Goal: Find specific page/section: Find specific page/section

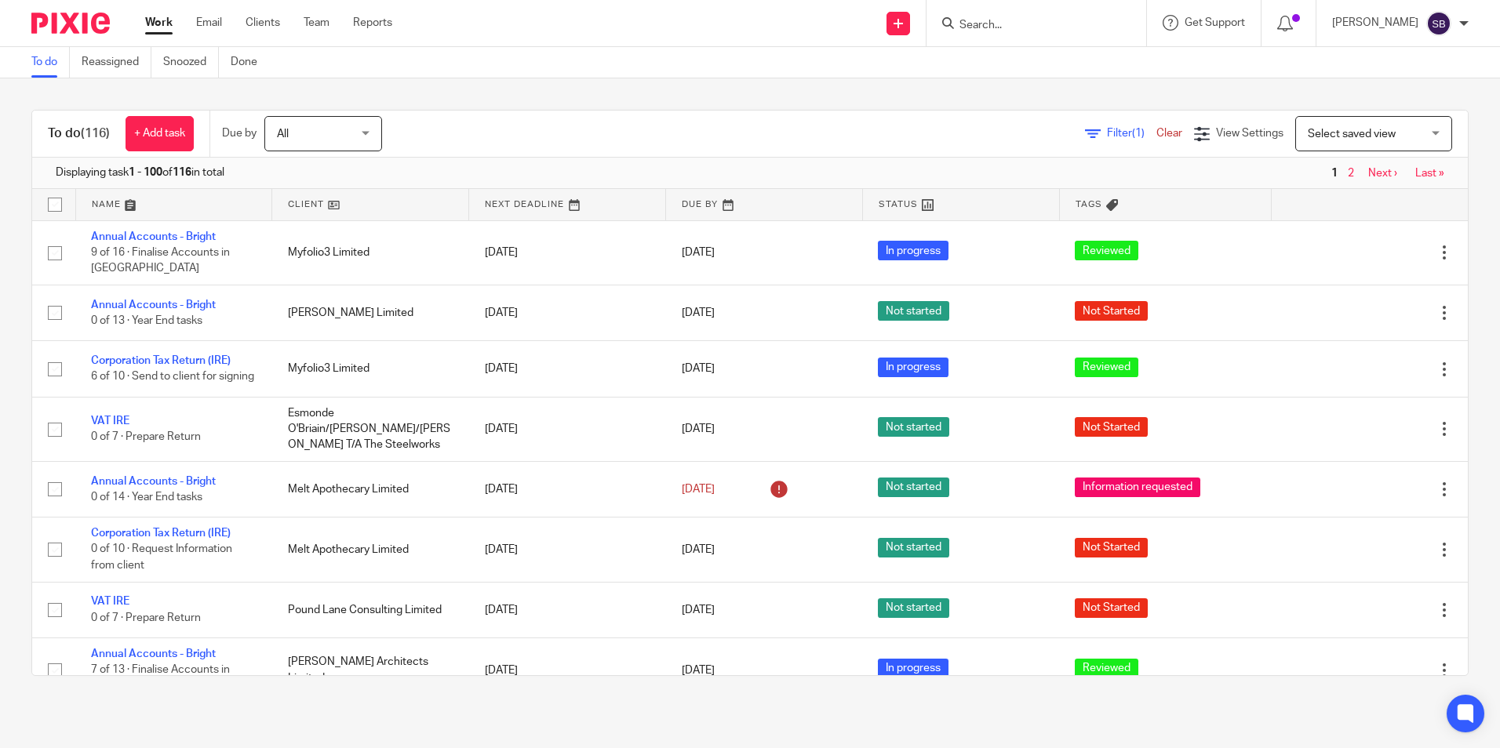
drag, startPoint x: 978, startPoint y: 30, endPoint x: 981, endPoint y: 20, distance: 10.7
click at [978, 30] on div at bounding box center [1033, 23] width 183 height 20
click at [984, 21] on input "Search" at bounding box center [1028, 26] width 141 height 14
type input "jod"
click at [1031, 56] on link at bounding box center [1087, 67] width 265 height 36
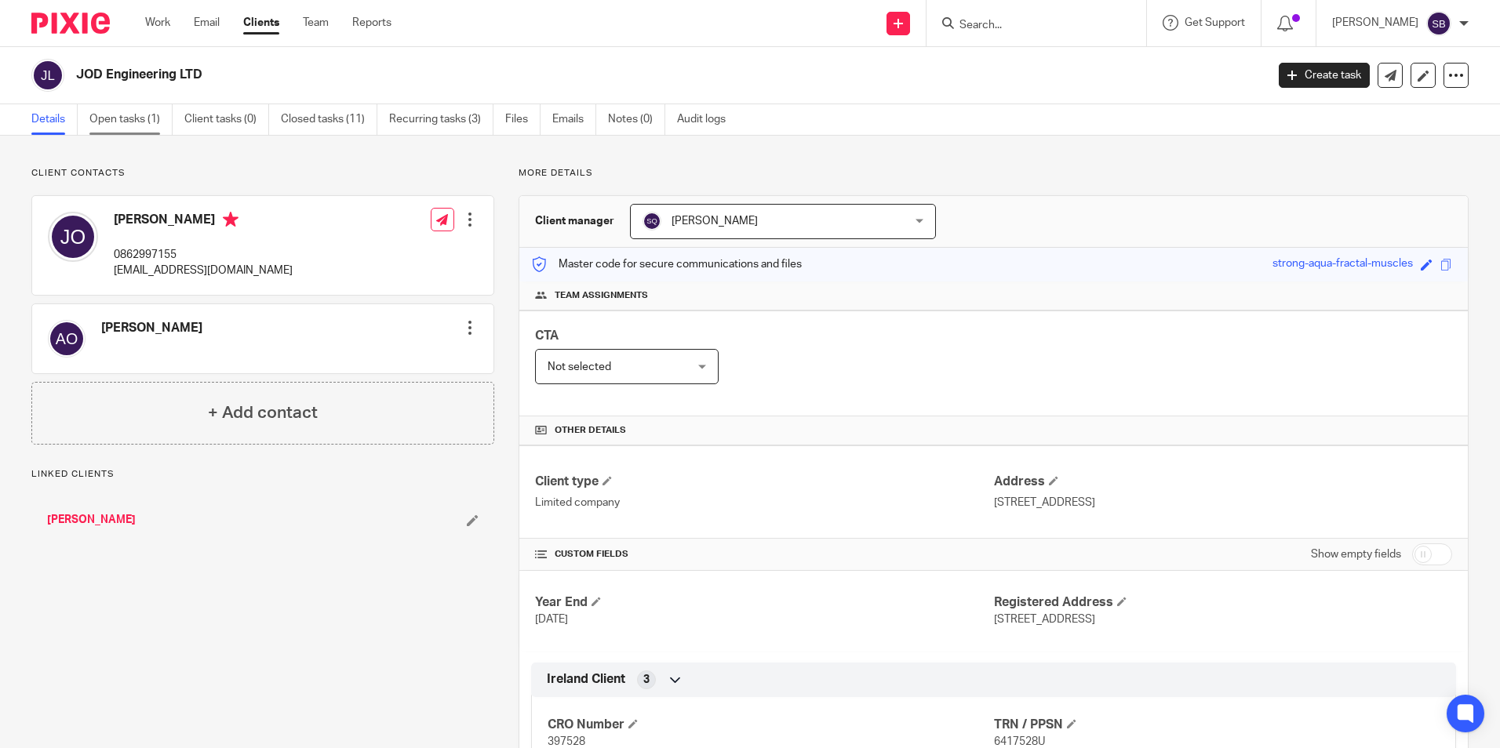
click at [117, 121] on link "Open tasks (1)" at bounding box center [130, 119] width 83 height 31
